Goal: Information Seeking & Learning: Check status

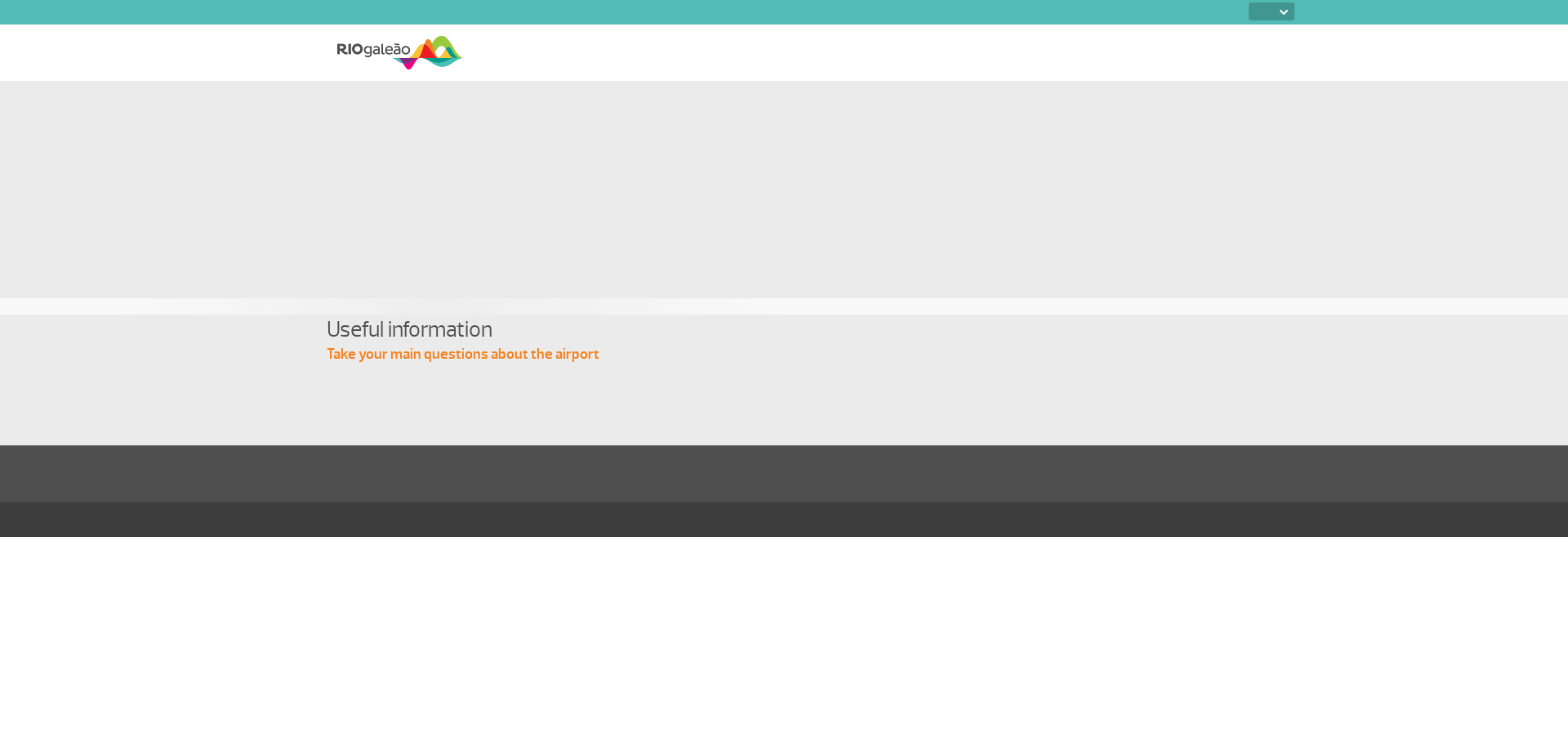
select select
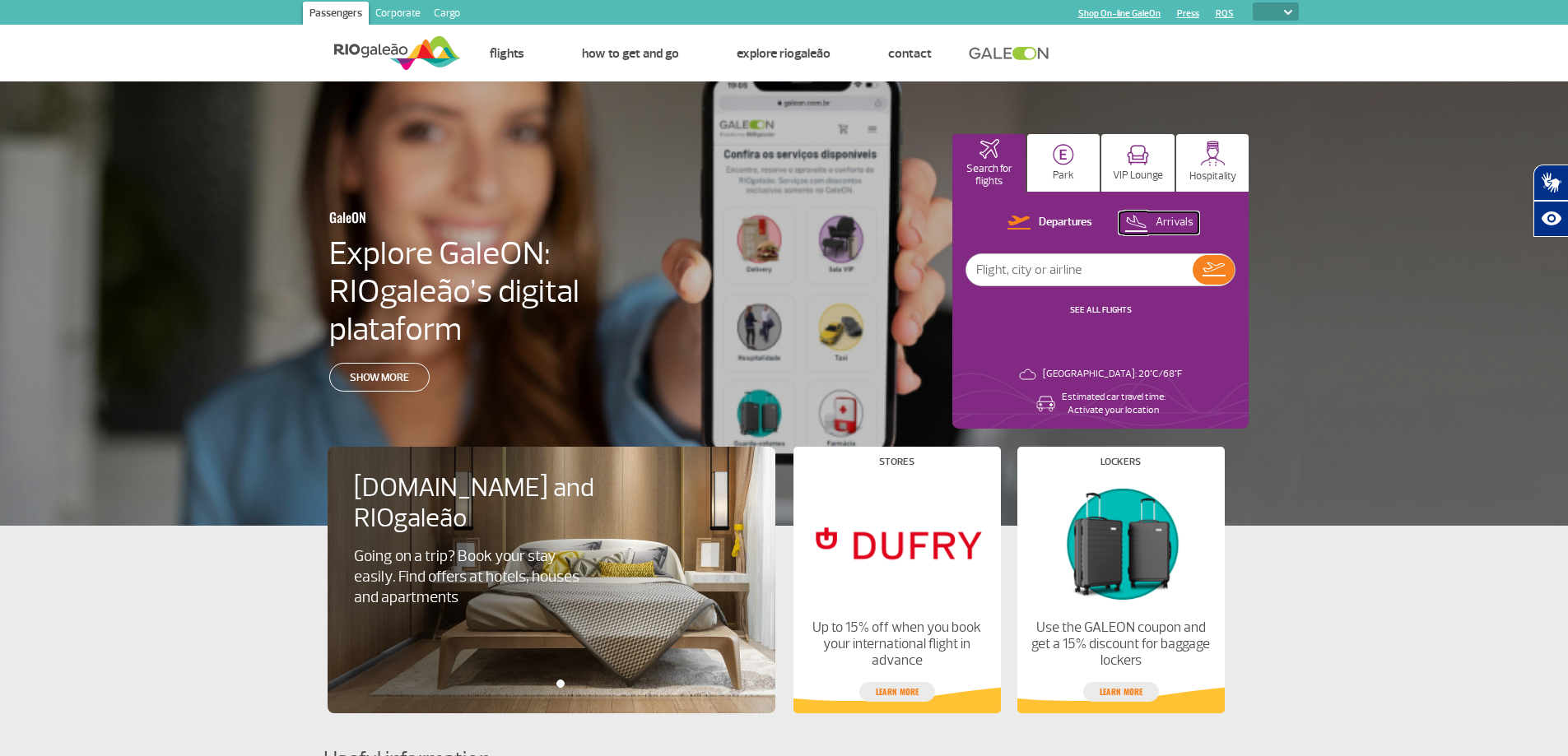
click at [1169, 221] on p "Arrivals" at bounding box center [1174, 223] width 38 height 16
click at [1084, 273] on input "text" at bounding box center [1079, 270] width 226 height 31
click at [1063, 265] on input "[GEOGRAPHIC_DATA]" at bounding box center [1079, 270] width 226 height 31
type input "[GEOGRAPHIC_DATA]"
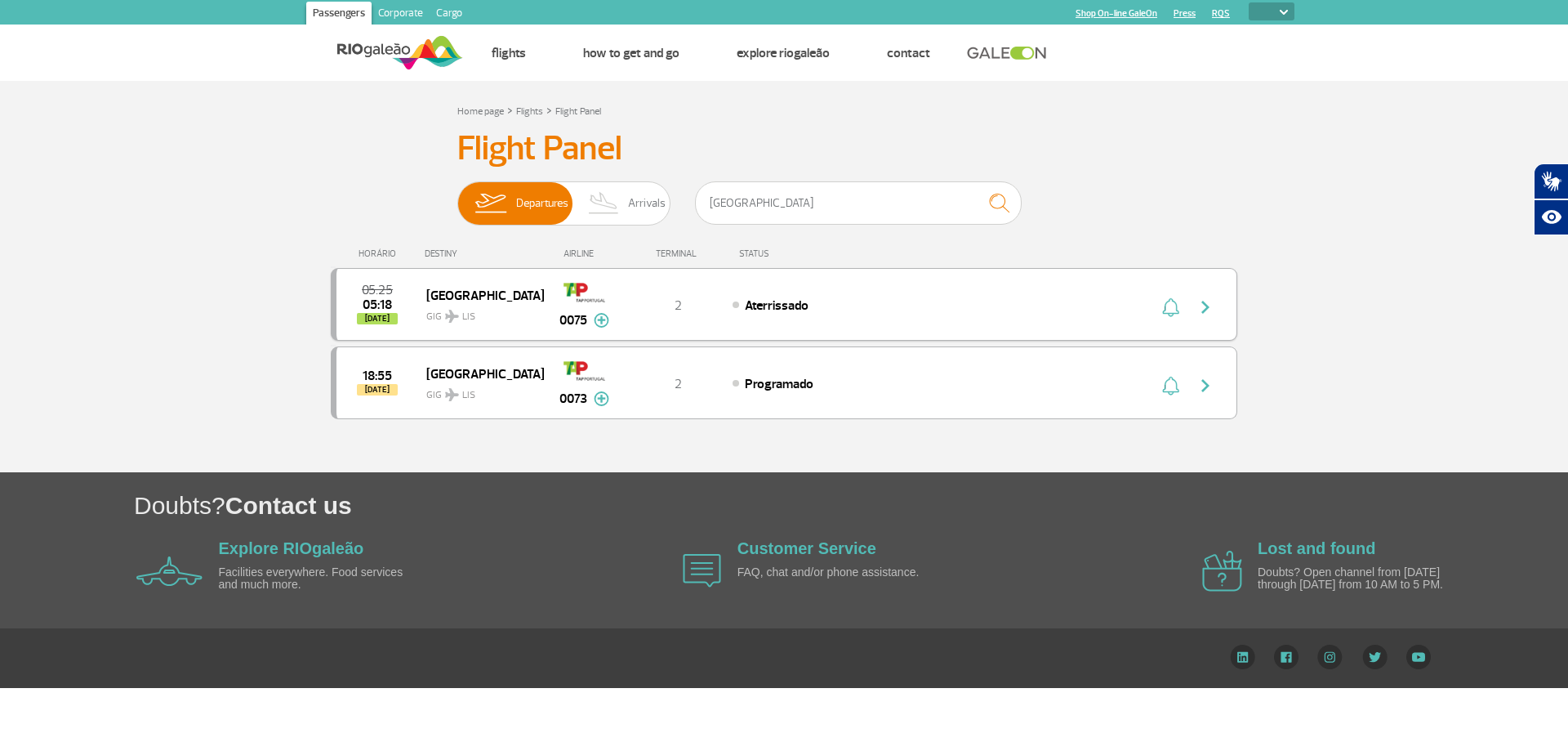
click at [862, 307] on div "Aterrissado" at bounding box center [913, 304] width 361 height 18
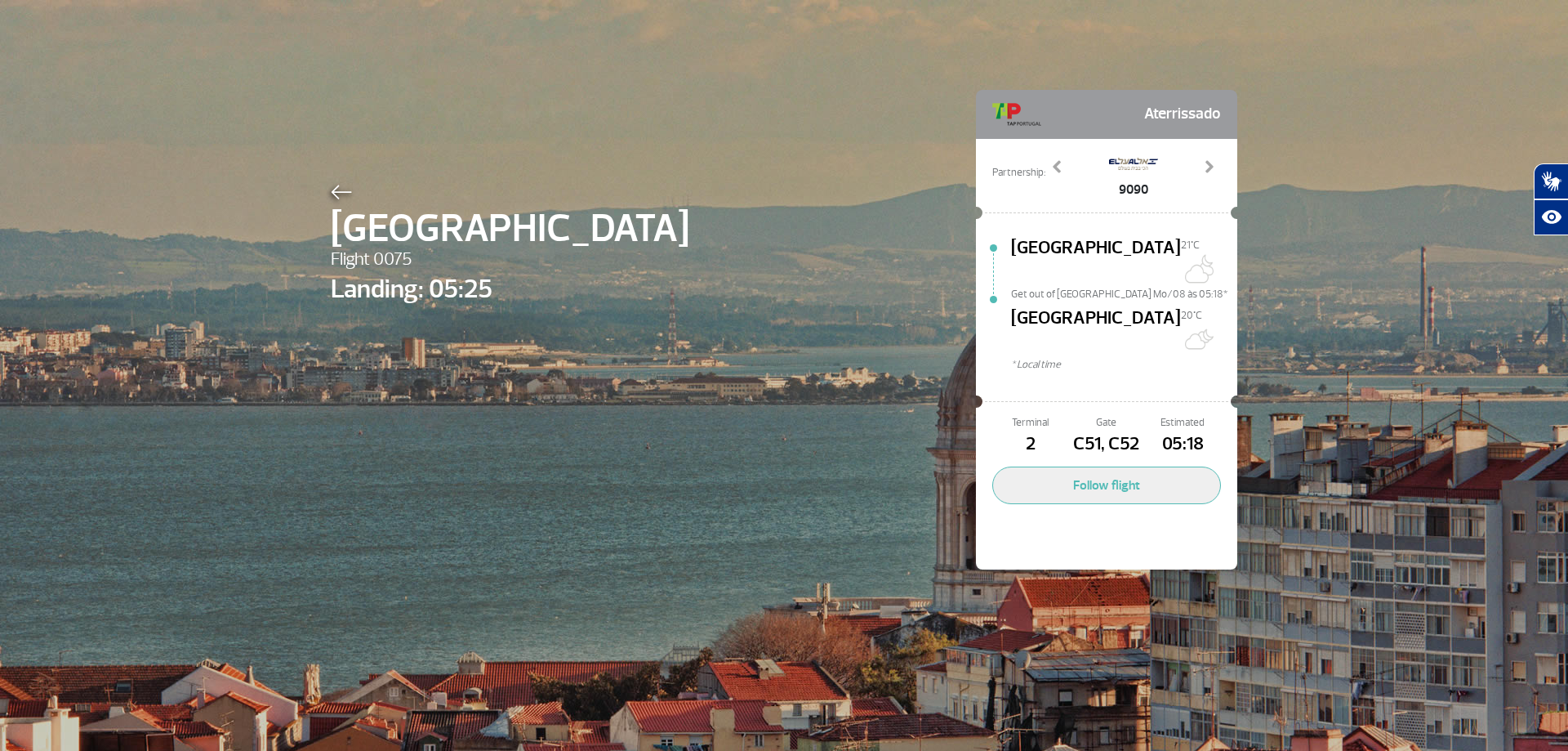
click at [940, 62] on div "Lisboa Flight 0075 Landing: 05:25 Aterrissado Partnership: 4812 7115 9090 Previ…" at bounding box center [784, 305] width 931 height 611
click at [335, 195] on img at bounding box center [342, 192] width 22 height 15
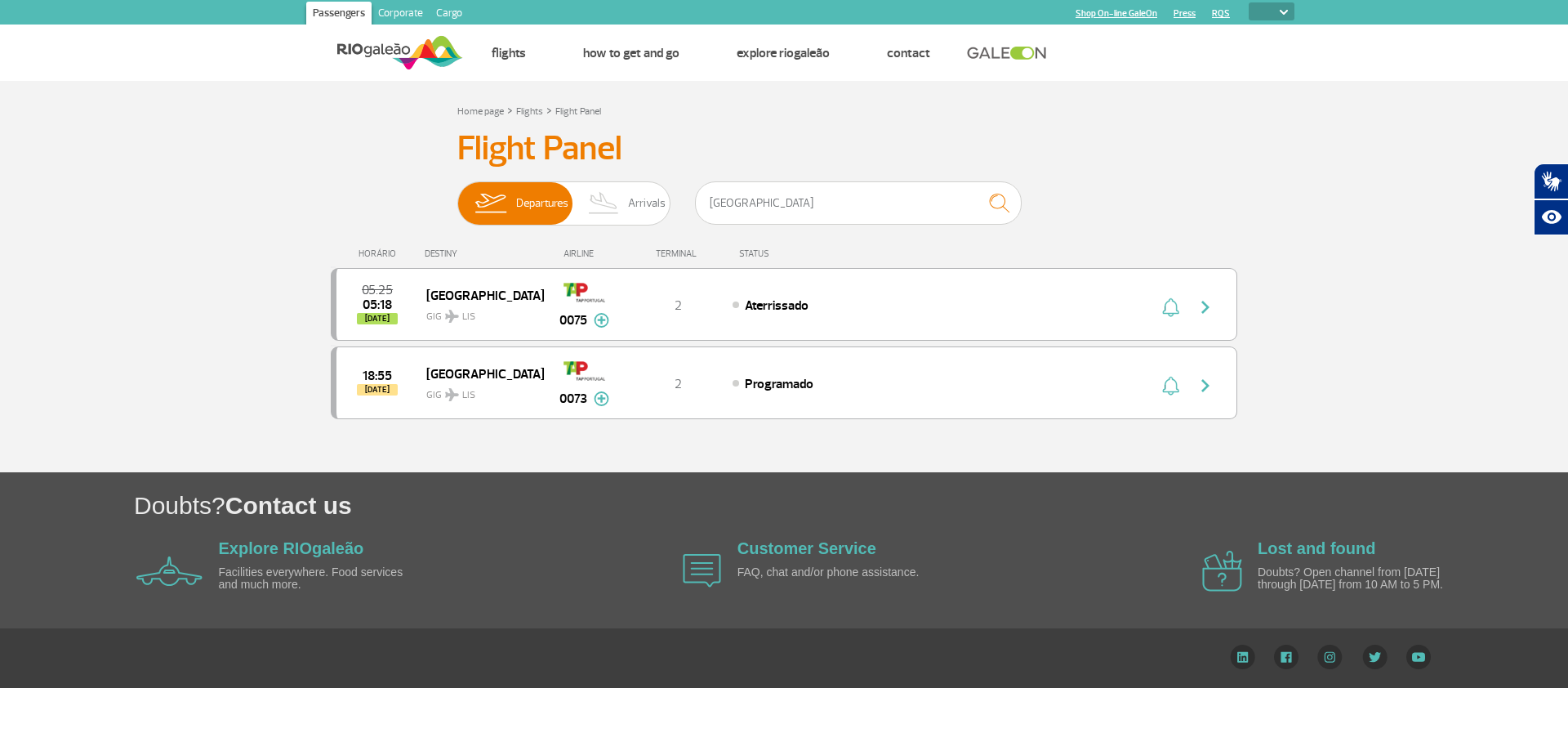
drag, startPoint x: 261, startPoint y: 161, endPoint x: 245, endPoint y: 97, distance: 66.0
click at [263, 161] on section "Home page > Flights > Flight Panel Flight Panel Departures Arrivals [GEOGRAPHIC…" at bounding box center [784, 276] width 1568 height 391
